Goal: Task Accomplishment & Management: Use online tool/utility

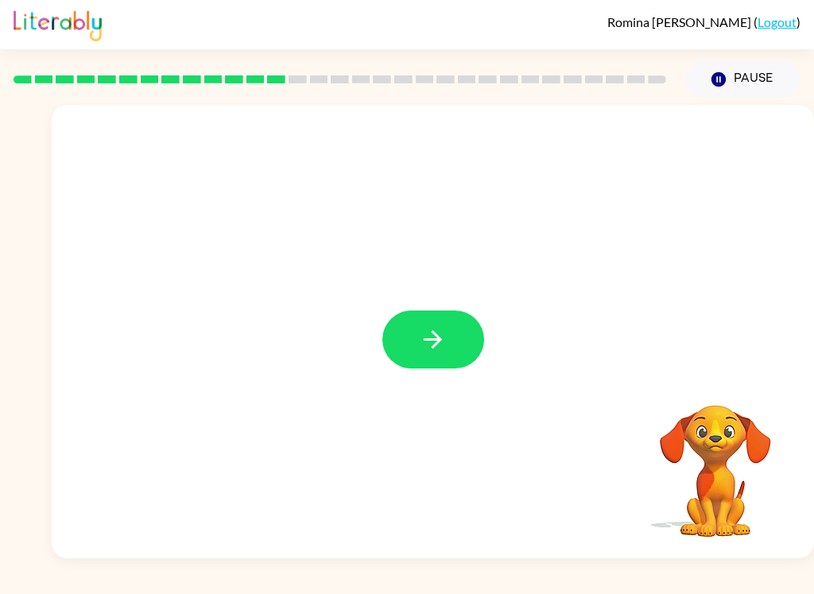
click at [427, 327] on icon "button" at bounding box center [433, 340] width 28 height 28
click at [426, 327] on div at bounding box center [395, 303] width 654 height 57
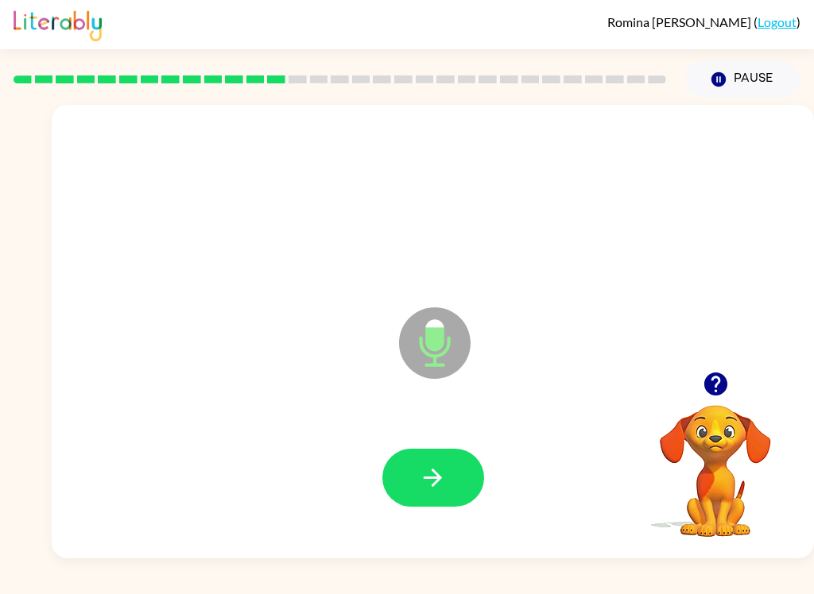
click at [444, 497] on button "button" at bounding box center [433, 478] width 102 height 58
click at [458, 485] on button "button" at bounding box center [433, 478] width 102 height 58
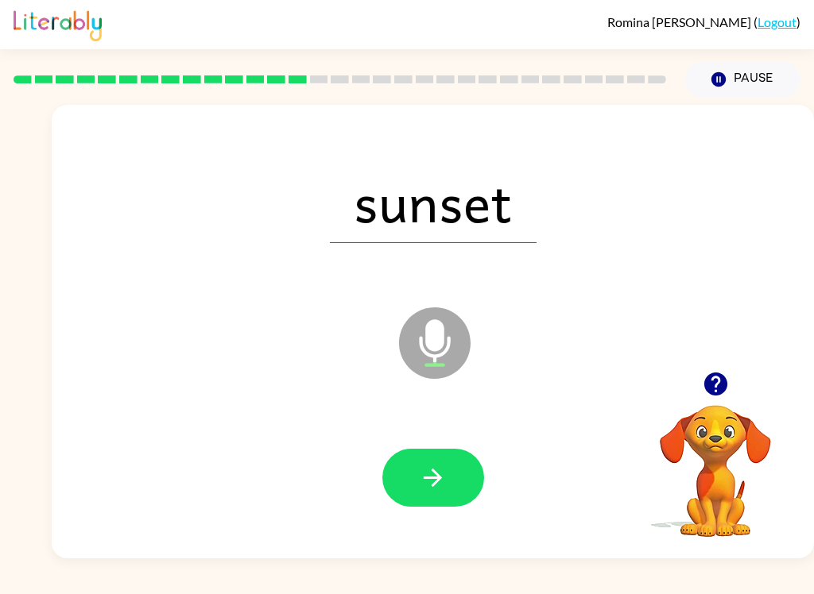
click at [433, 476] on icon "button" at bounding box center [433, 478] width 28 height 28
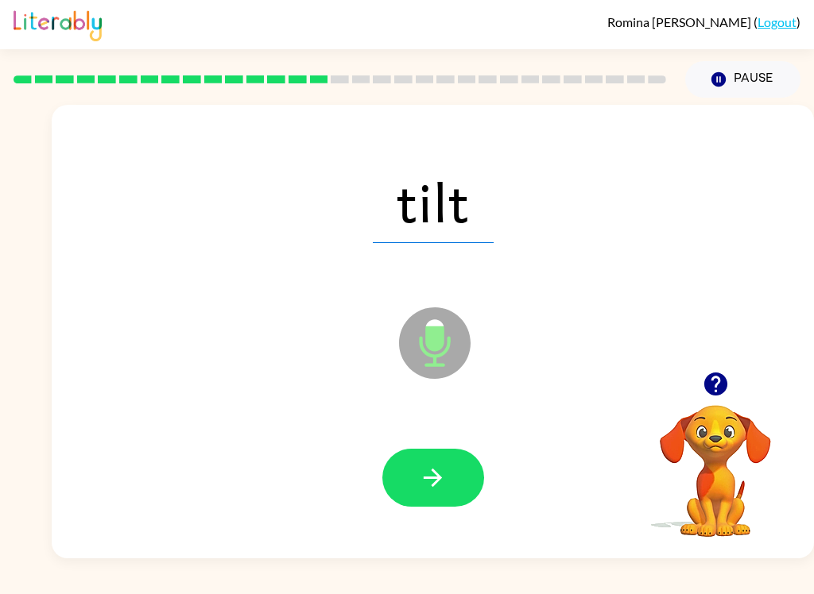
click at [448, 486] on button "button" at bounding box center [433, 478] width 102 height 58
click at [448, 490] on button "button" at bounding box center [433, 478] width 102 height 58
click at [444, 481] on icon "button" at bounding box center [433, 478] width 28 height 28
click at [447, 491] on button "button" at bounding box center [433, 478] width 102 height 58
click at [434, 492] on icon "button" at bounding box center [433, 478] width 28 height 28
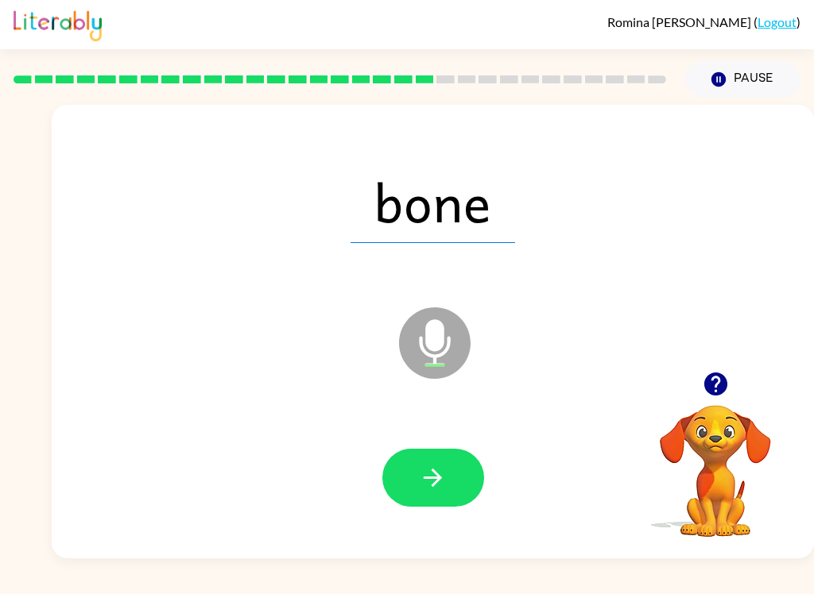
click at [437, 494] on button "button" at bounding box center [433, 478] width 102 height 58
click at [449, 481] on button "button" at bounding box center [433, 478] width 102 height 58
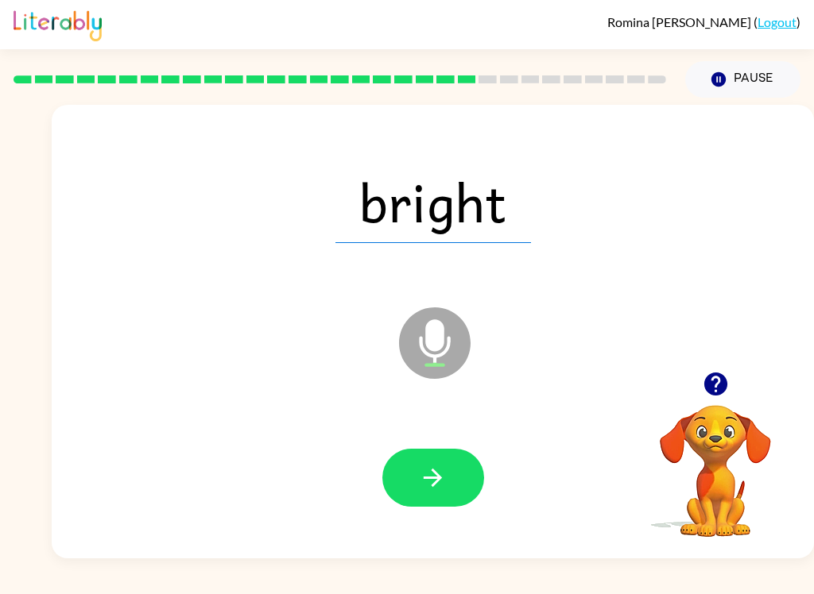
click at [439, 479] on icon "button" at bounding box center [432, 478] width 18 height 18
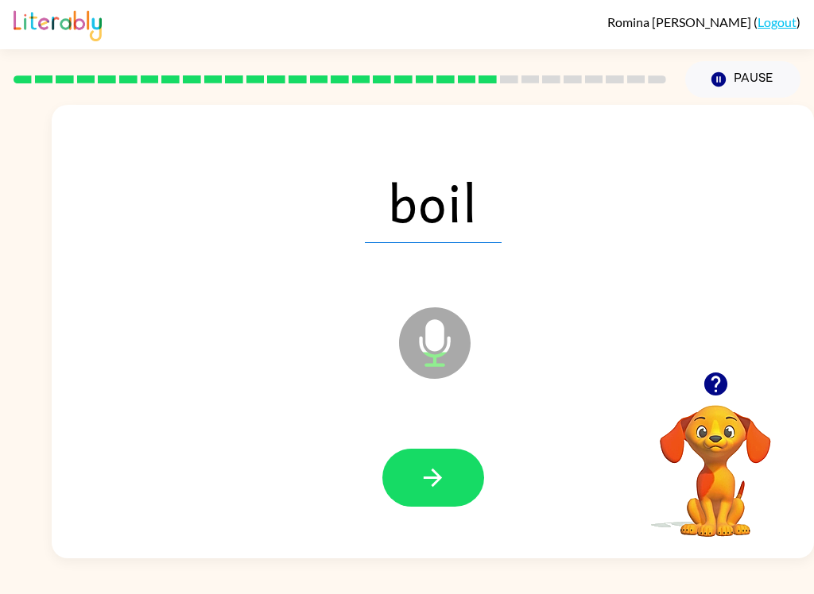
click at [442, 480] on icon "button" at bounding box center [433, 478] width 28 height 28
click at [768, 519] on video "Your browser must support playing .mp4 files to use Literably. Please try using…" at bounding box center [715, 460] width 159 height 159
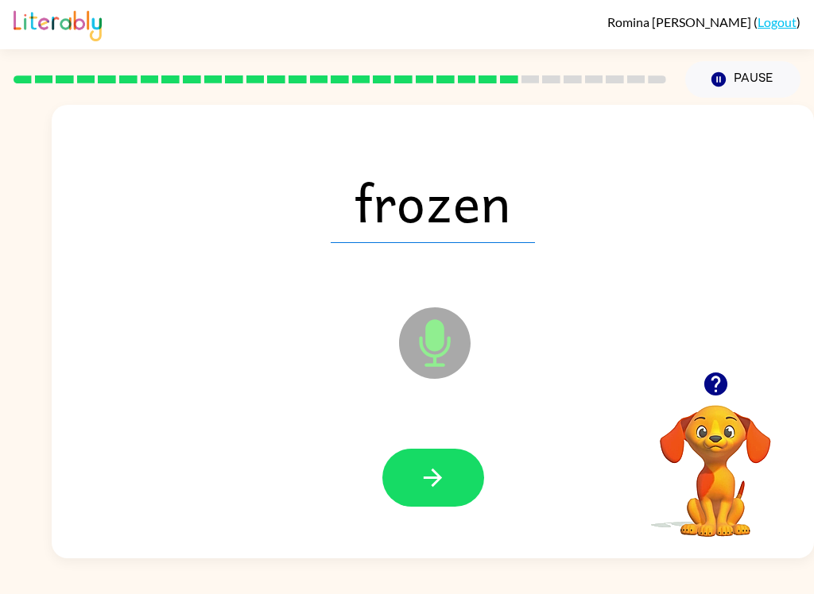
click at [449, 476] on button "button" at bounding box center [433, 478] width 102 height 58
click at [458, 471] on button "button" at bounding box center [433, 478] width 102 height 58
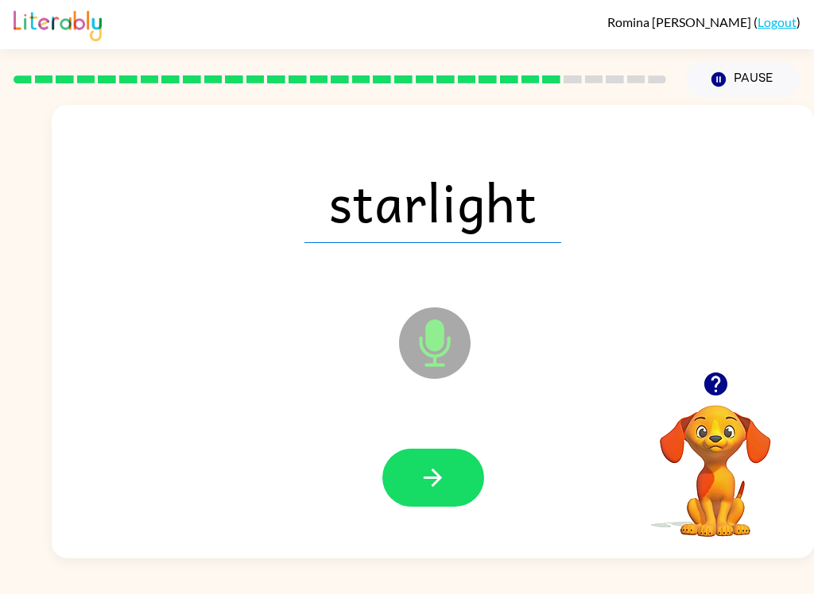
click at [451, 504] on button "button" at bounding box center [433, 478] width 102 height 58
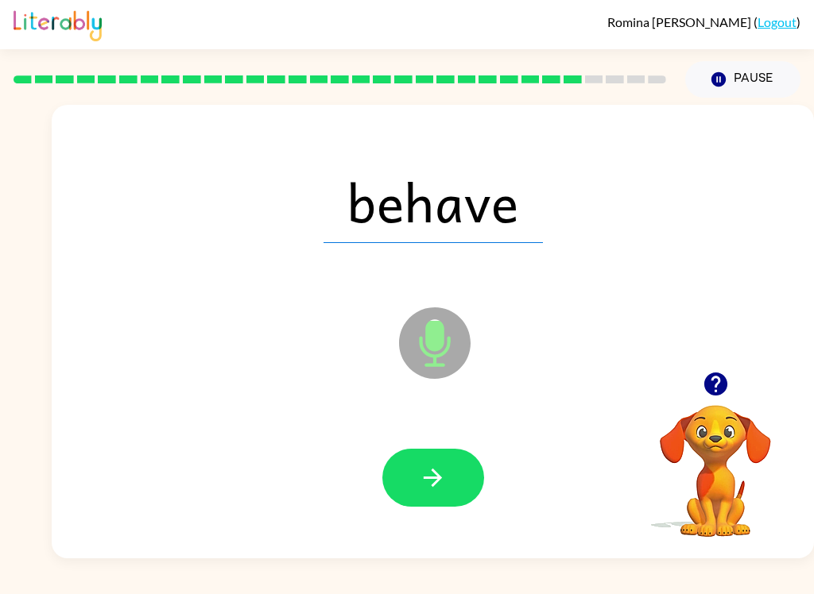
click at [438, 487] on icon "button" at bounding box center [433, 478] width 28 height 28
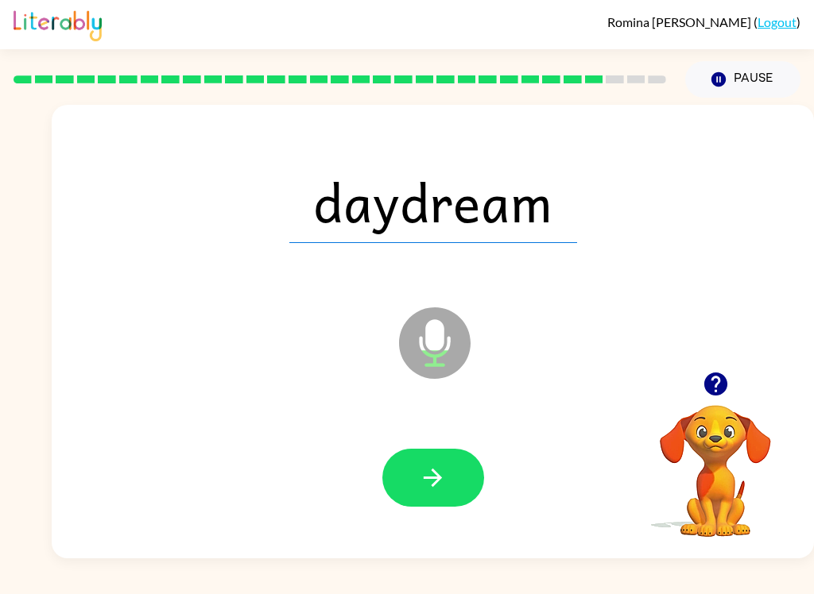
click at [439, 478] on icon "button" at bounding box center [432, 478] width 18 height 18
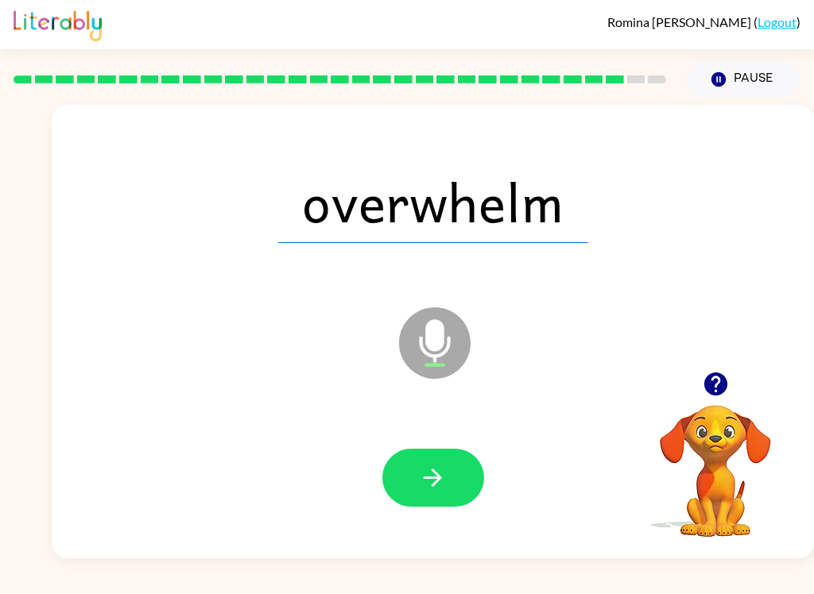
click at [432, 463] on button "button" at bounding box center [433, 478] width 102 height 58
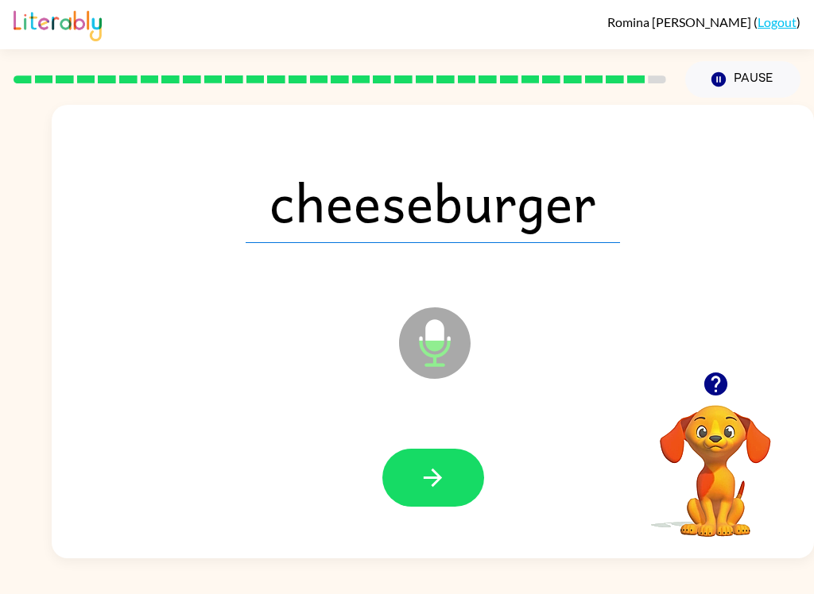
click at [424, 480] on icon "button" at bounding box center [433, 478] width 28 height 28
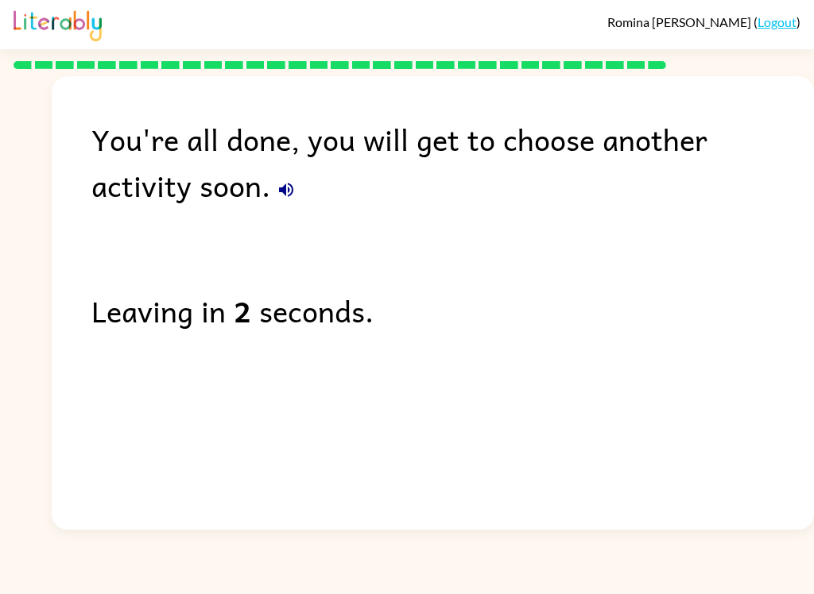
click at [276, 188] on icon "button" at bounding box center [285, 189] width 19 height 19
